Goal: Task Accomplishment & Management: Manage account settings

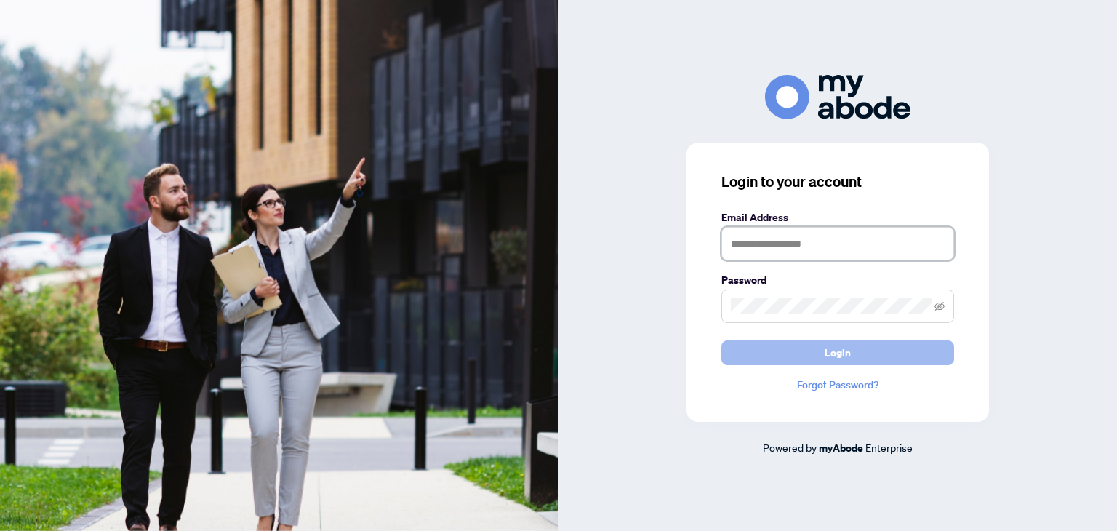
type input "**********"
click at [869, 347] on button "Login" at bounding box center [838, 352] width 233 height 25
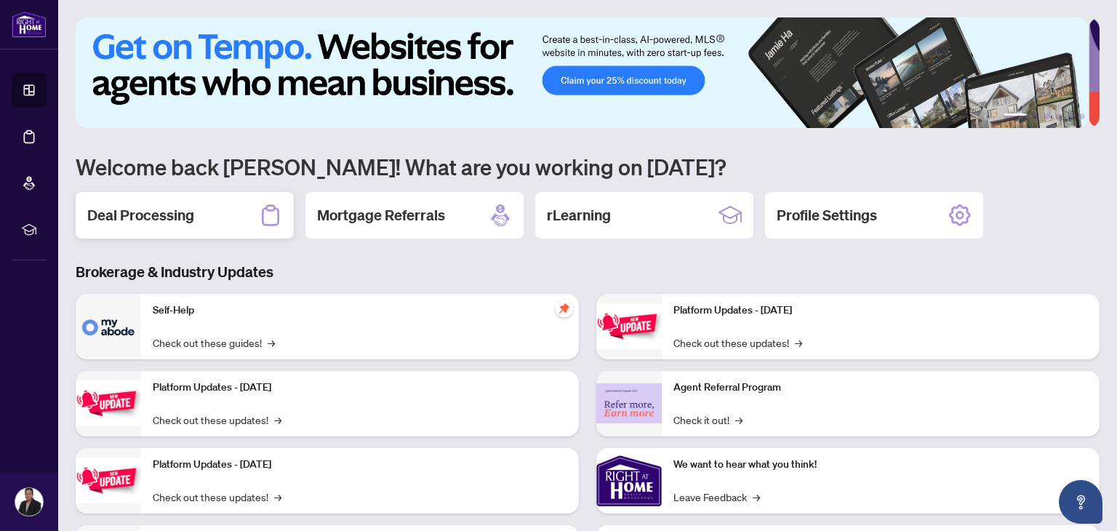
click at [165, 216] on h2 "Deal Processing" at bounding box center [140, 215] width 107 height 20
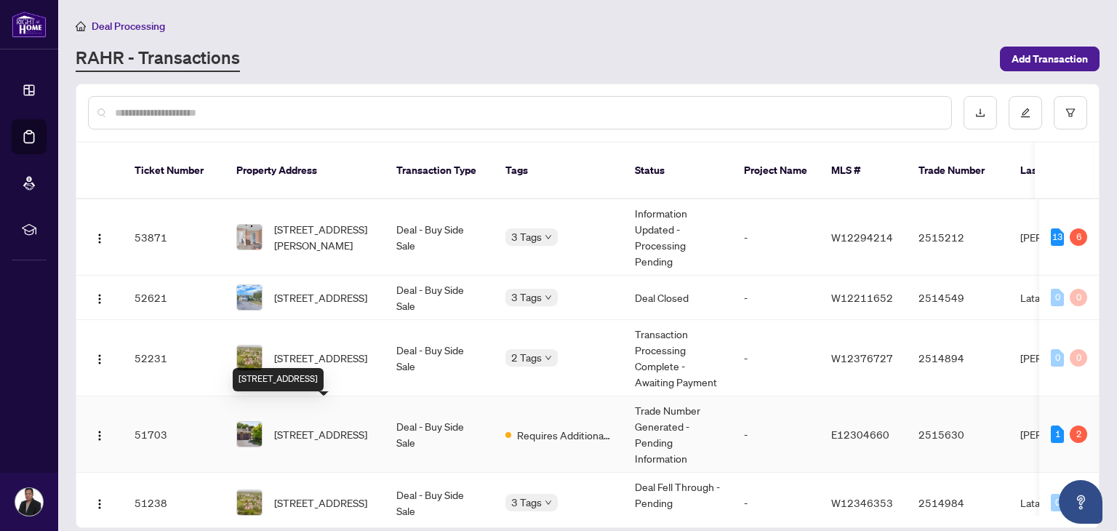
click at [329, 426] on span "[STREET_ADDRESS]" at bounding box center [320, 434] width 93 height 16
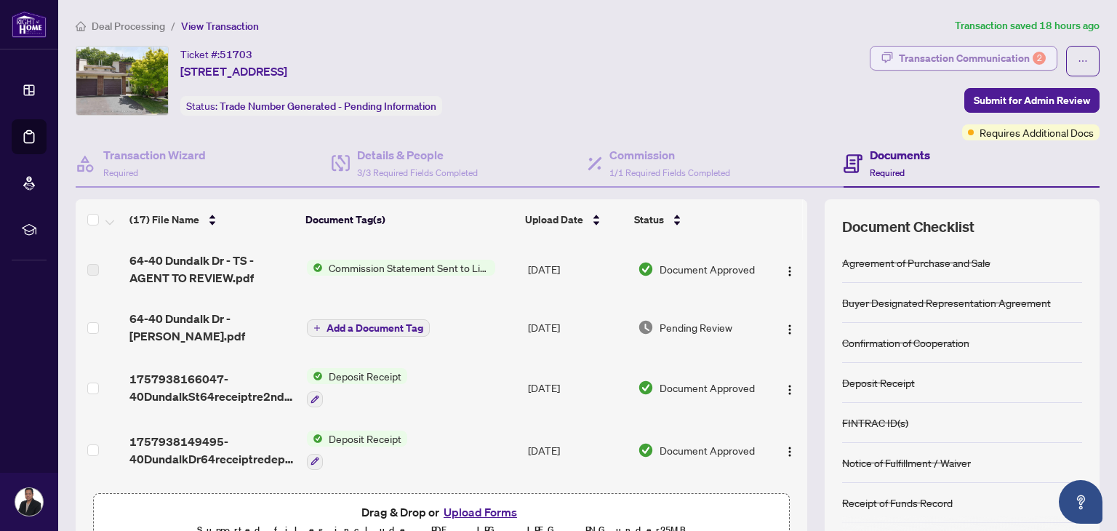
click at [948, 55] on div "Transaction Communication 2" at bounding box center [972, 58] width 147 height 23
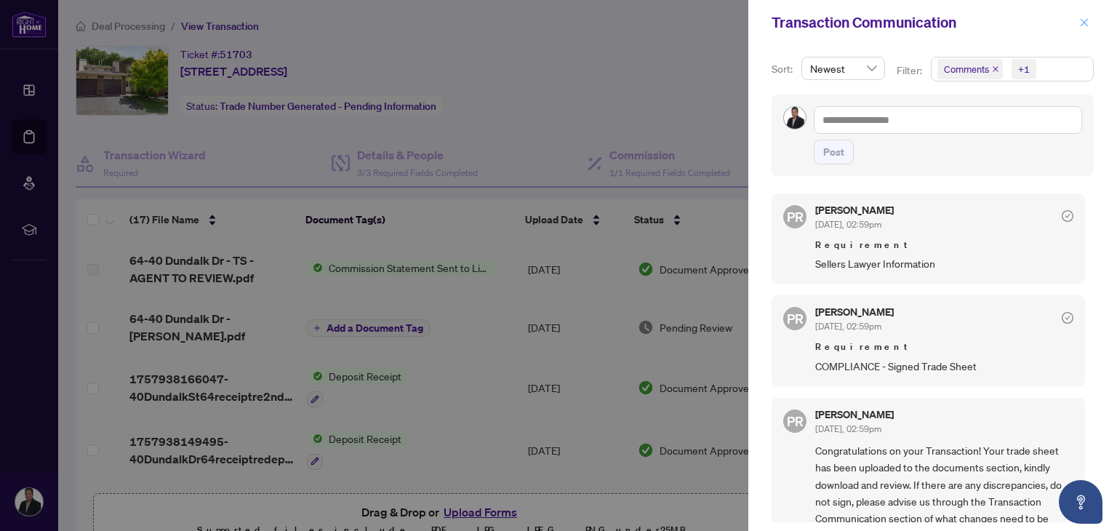
click at [1083, 17] on icon "close" at bounding box center [1084, 22] width 10 height 10
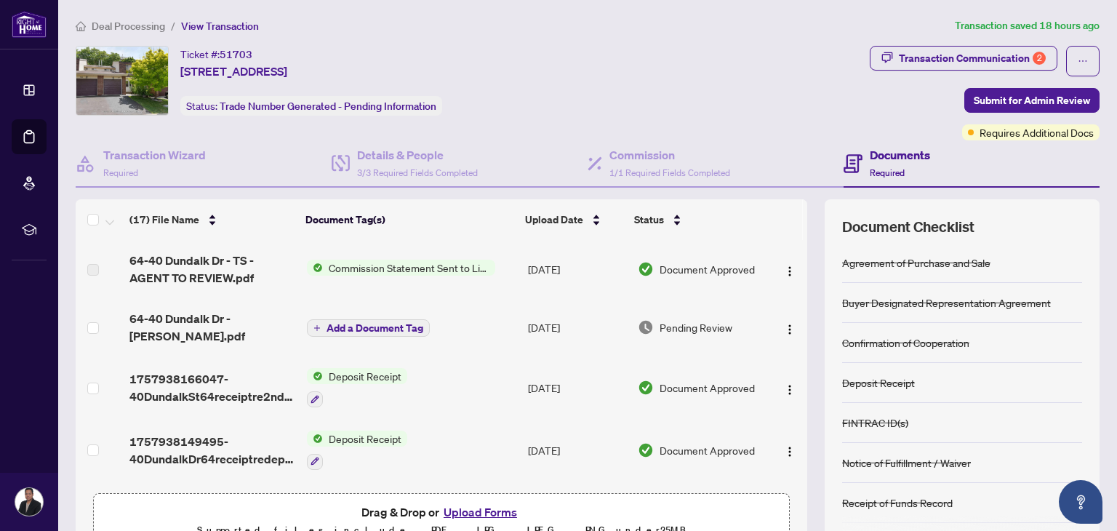
click at [477, 510] on button "Upload Forms" at bounding box center [480, 512] width 82 height 19
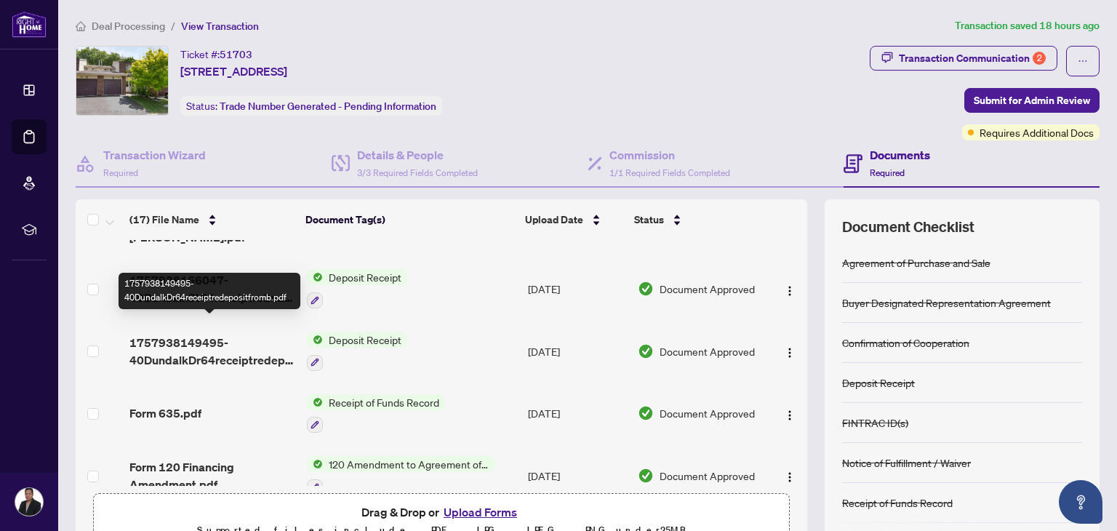
scroll to position [99, 0]
